Goal: Book appointment/travel/reservation

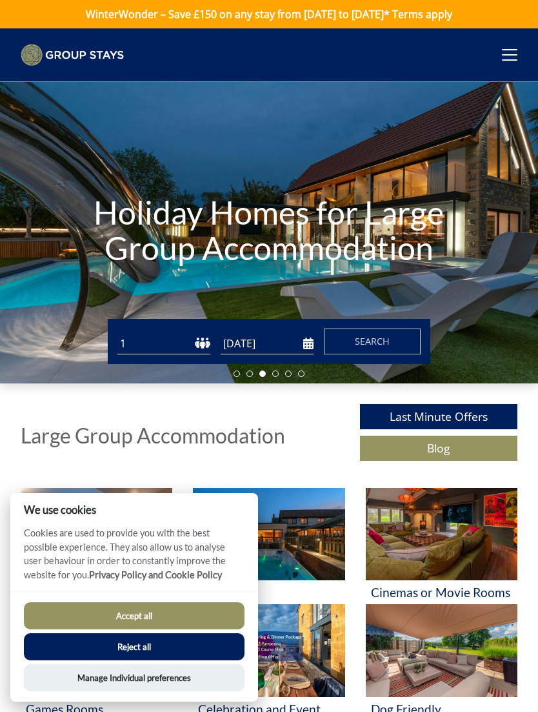
click at [199, 347] on select "1 2 3 4 5 6 7 8 9 10 11 12 13 14 15 16 17 18 19 20 21 22 23 24 25 26 27 28 29 3…" at bounding box center [163, 343] width 93 height 21
click at [152, 354] on select "1 2 3 4 5 6 7 8 9 10 11 12 13 14 15 16 17 18 19 20 21 22 23 24 25 26 27 28 29 3…" at bounding box center [163, 343] width 93 height 21
select select "15"
click at [249, 353] on input "[DATE]" at bounding box center [267, 343] width 93 height 21
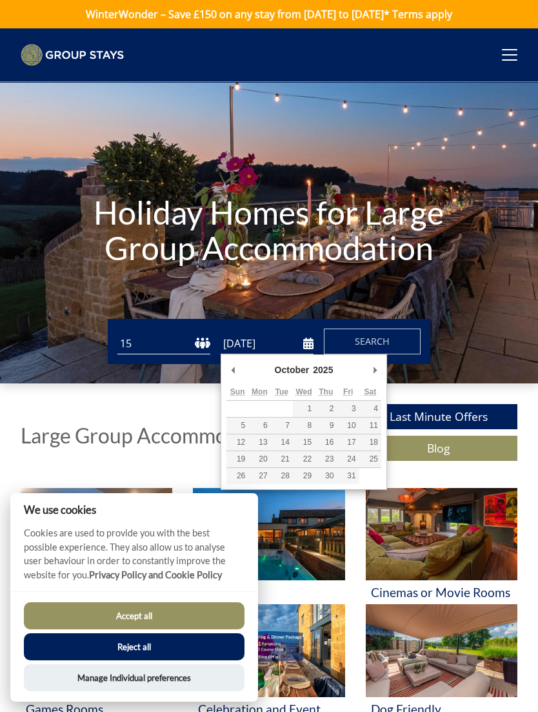
type input "[DATE]"
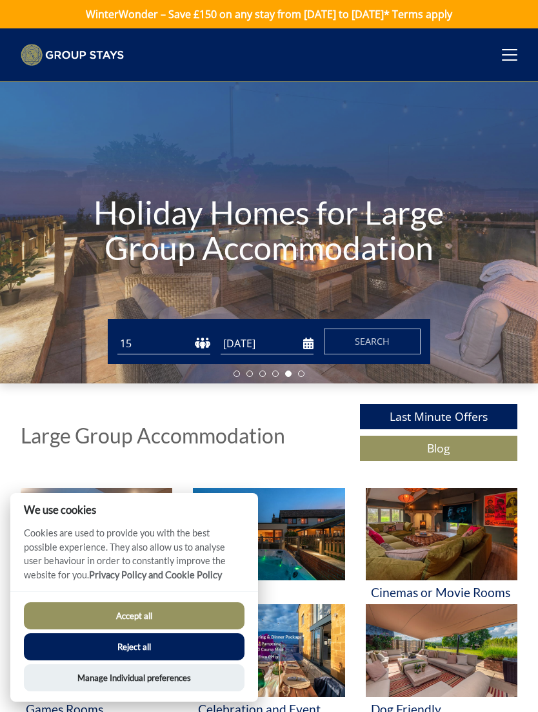
click at [347, 335] on button "Search" at bounding box center [372, 342] width 97 height 26
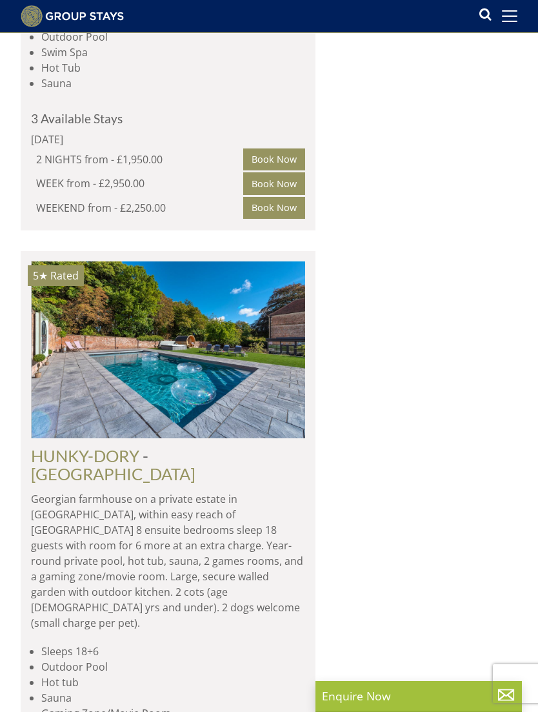
scroll to position [0, 1372]
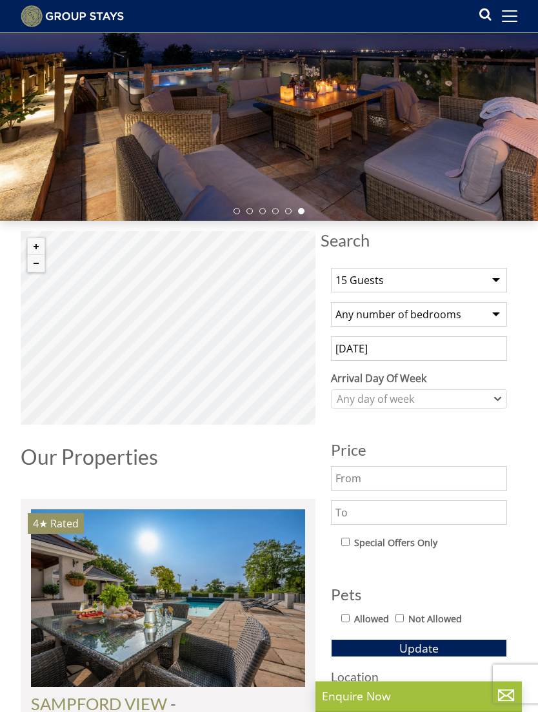
click at [354, 513] on input "text" at bounding box center [419, 512] width 176 height 25
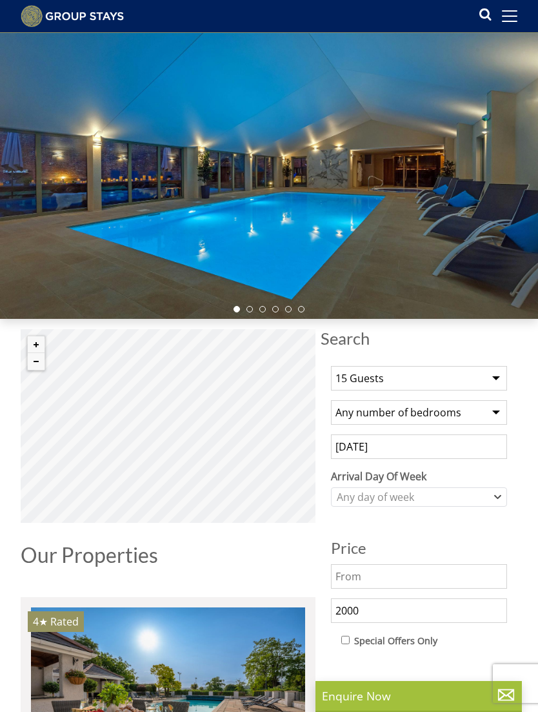
scroll to position [0, 0]
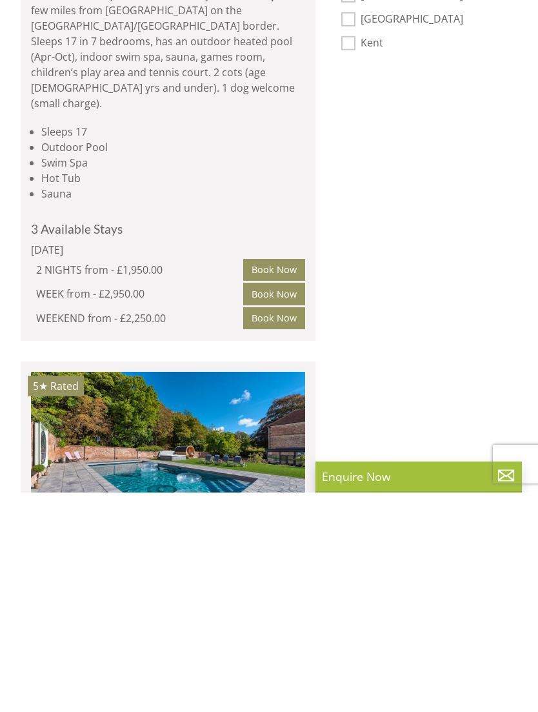
type input "2000"
click at [419, 107] on button "Update" at bounding box center [419, 116] width 176 height 18
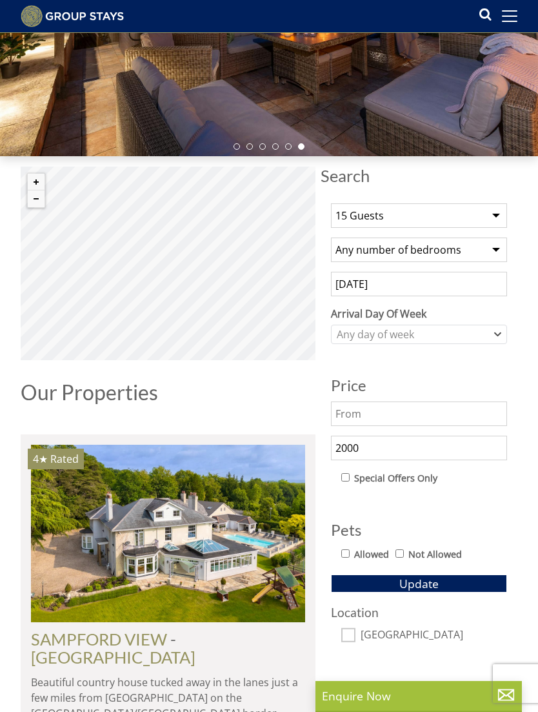
scroll to position [143, 0]
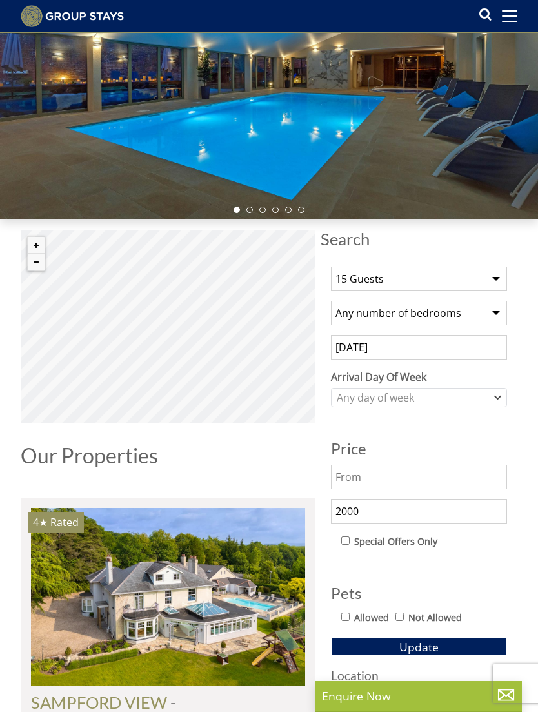
click at [499, 28] on header "Search Menu Properties My Booking Contact Us [PHONE_NUMBER] Search Check Availa…" at bounding box center [269, 16] width 538 height 33
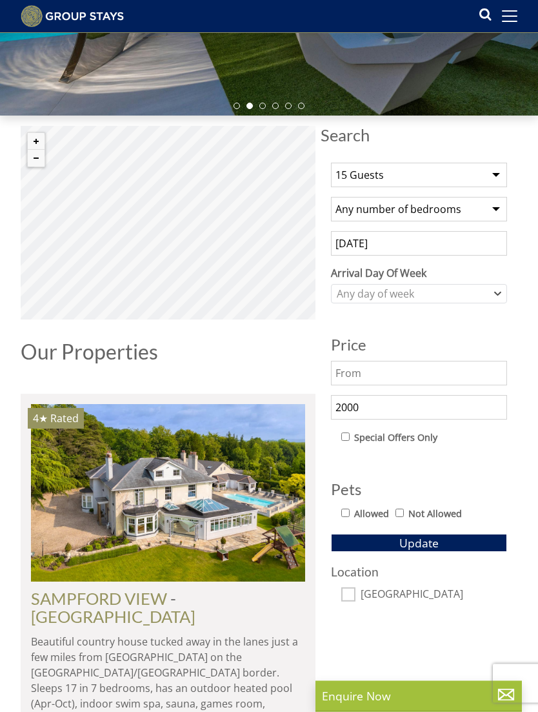
scroll to position [263, 0]
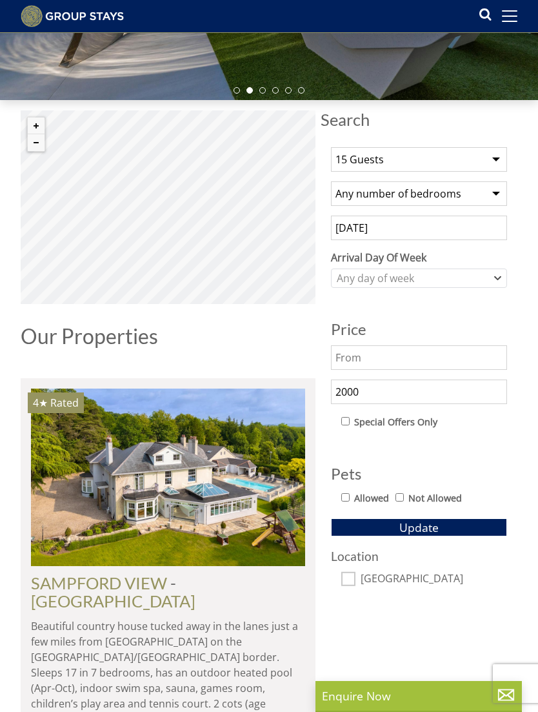
click at [347, 529] on button "Update" at bounding box center [419, 527] width 176 height 18
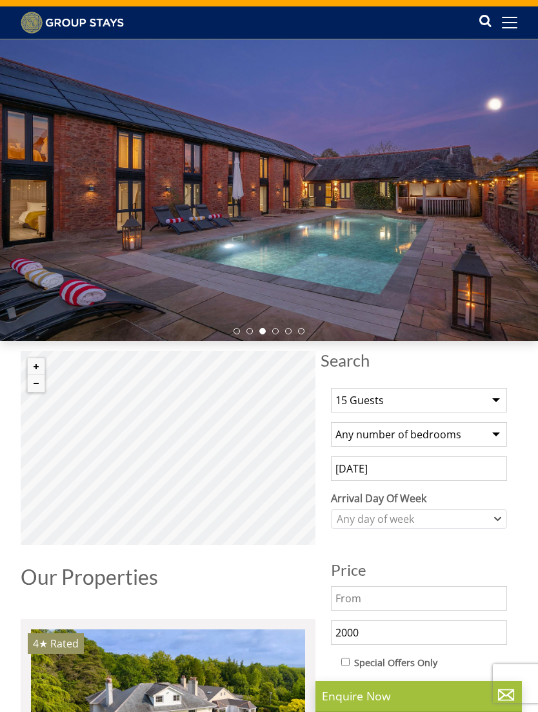
scroll to position [15, 0]
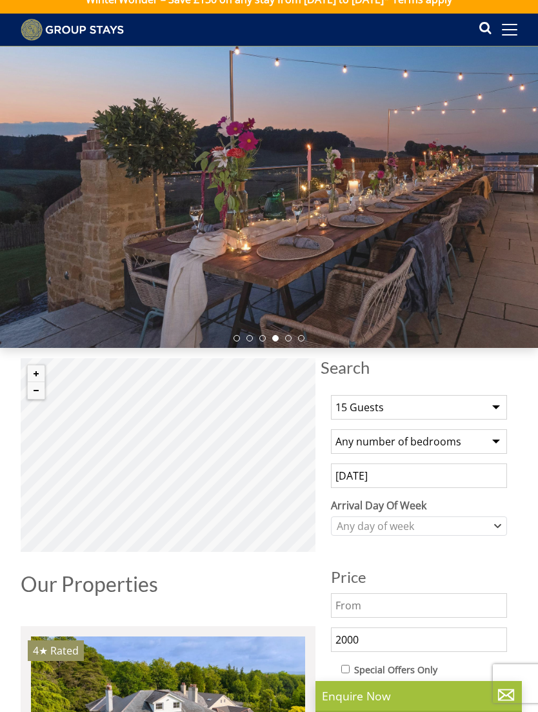
click at [64, 26] on img at bounding box center [72, 30] width 103 height 22
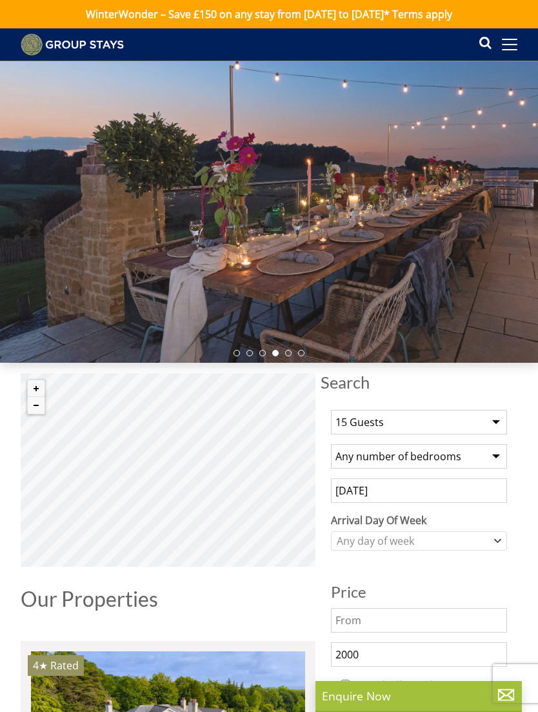
select select "15"
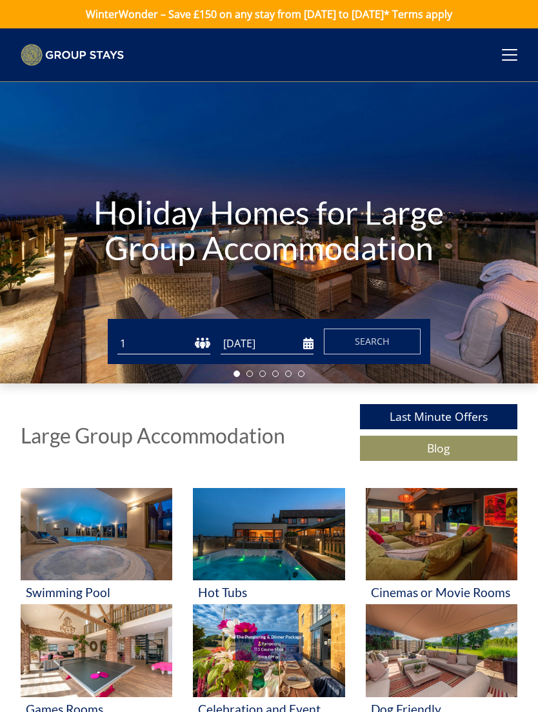
click at [179, 344] on select "1 2 3 4 5 6 7 8 9 10 11 12 13 14 15 16 17 18 19 20 21 22 23 24 25 26 27 28 29 3…" at bounding box center [163, 343] width 93 height 21
select select "14"
click at [292, 346] on input "[DATE]" at bounding box center [267, 343] width 93 height 21
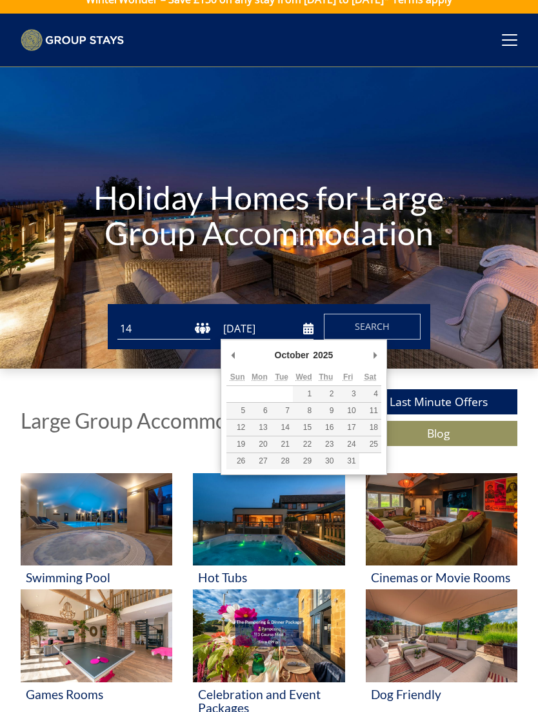
type input "[DATE]"
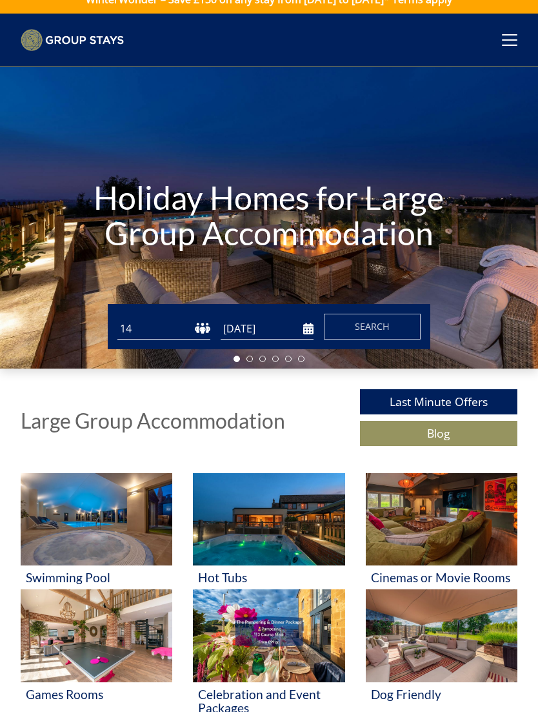
click at [345, 331] on button "Search" at bounding box center [372, 327] width 97 height 26
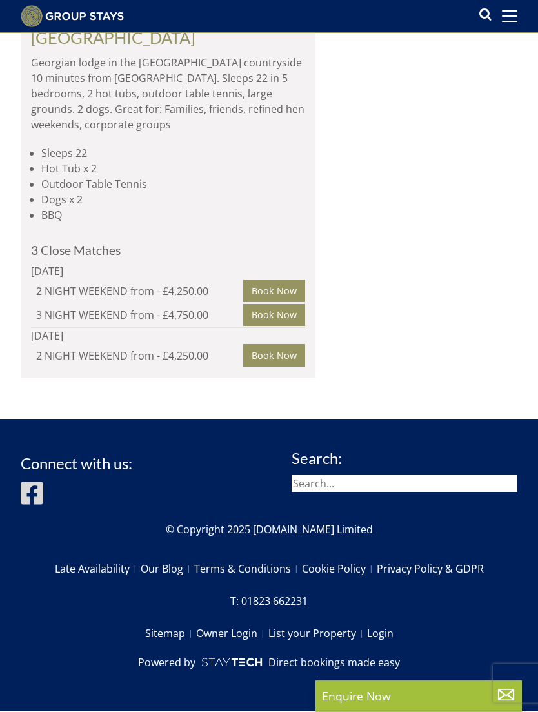
scroll to position [8144, 0]
